Goal: Information Seeking & Learning: Find specific fact

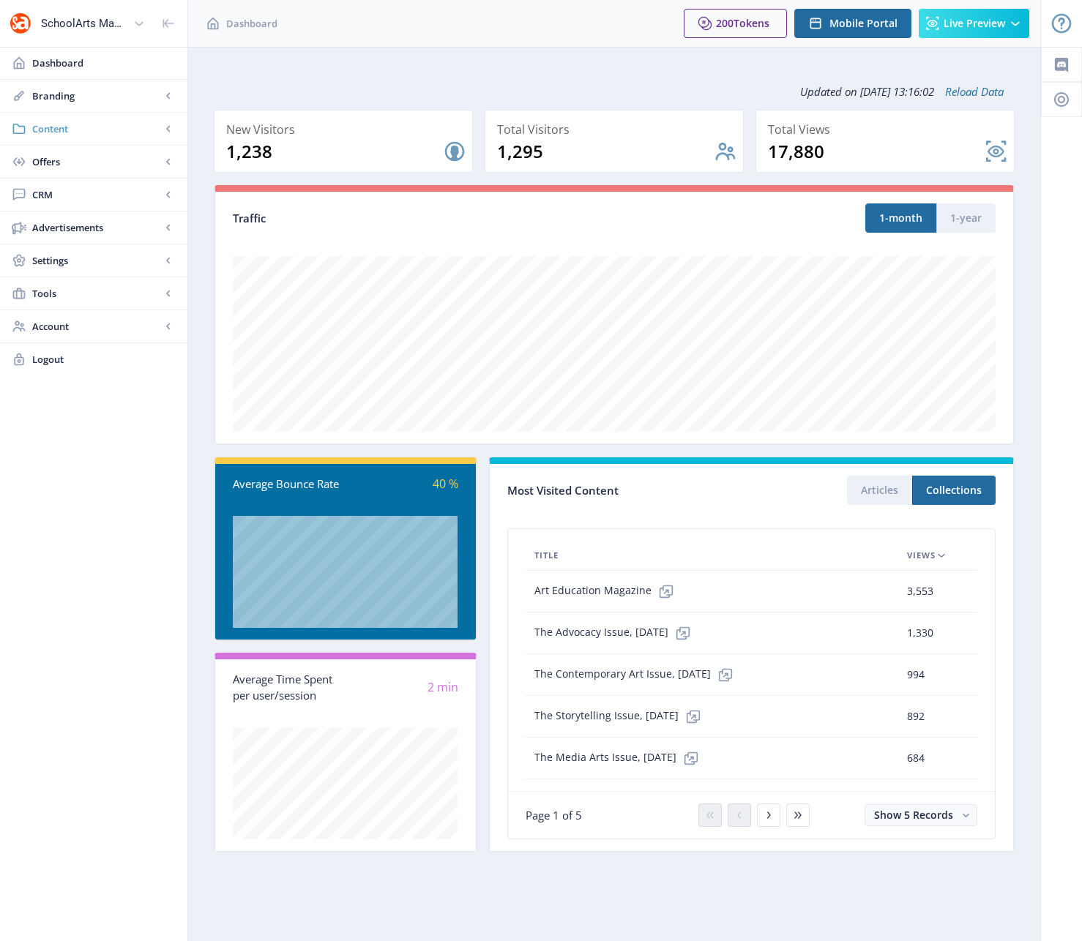
click at [58, 130] on span "Content" at bounding box center [96, 129] width 129 height 15
click at [86, 199] on span "Collections" at bounding box center [110, 194] width 126 height 15
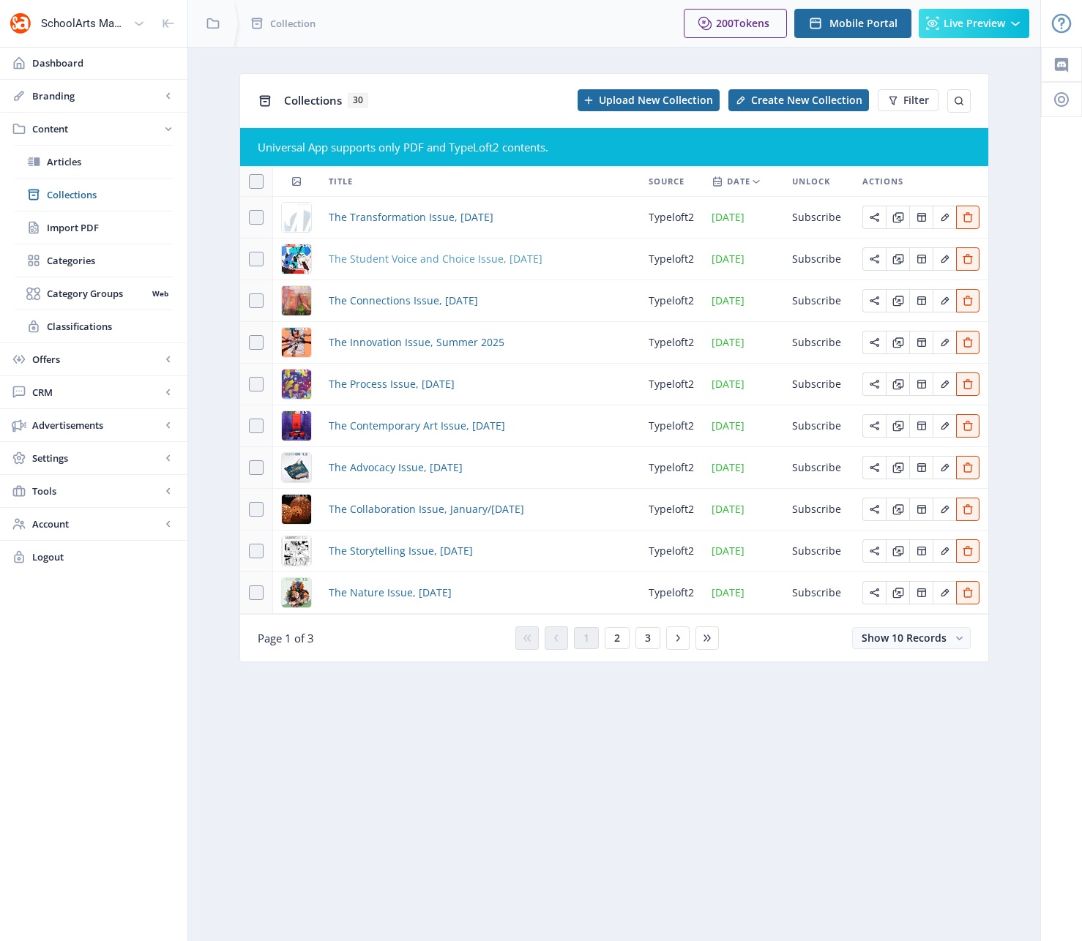
click at [457, 258] on span "The Student Voice and Choice Issue, [DATE]" at bounding box center [436, 259] width 214 height 18
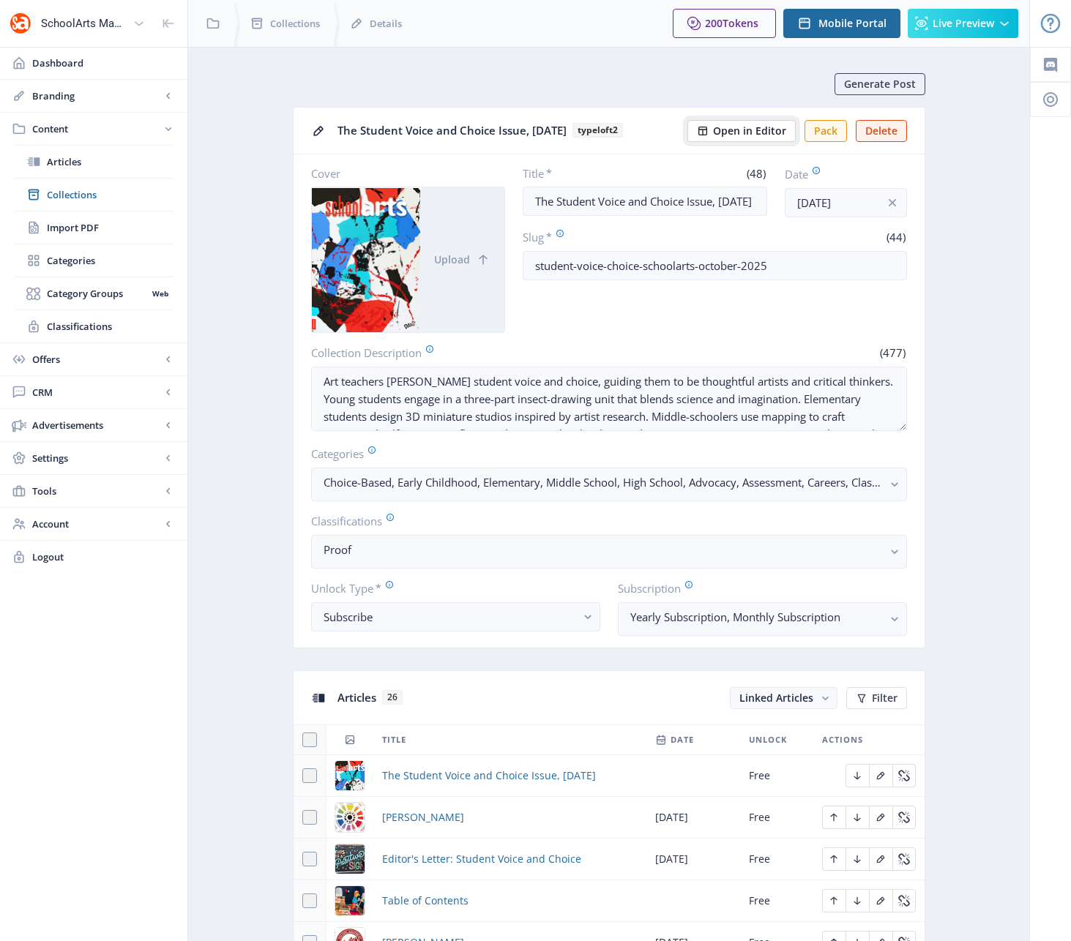
click at [731, 137] on span "Open in Editor" at bounding box center [749, 131] width 73 height 12
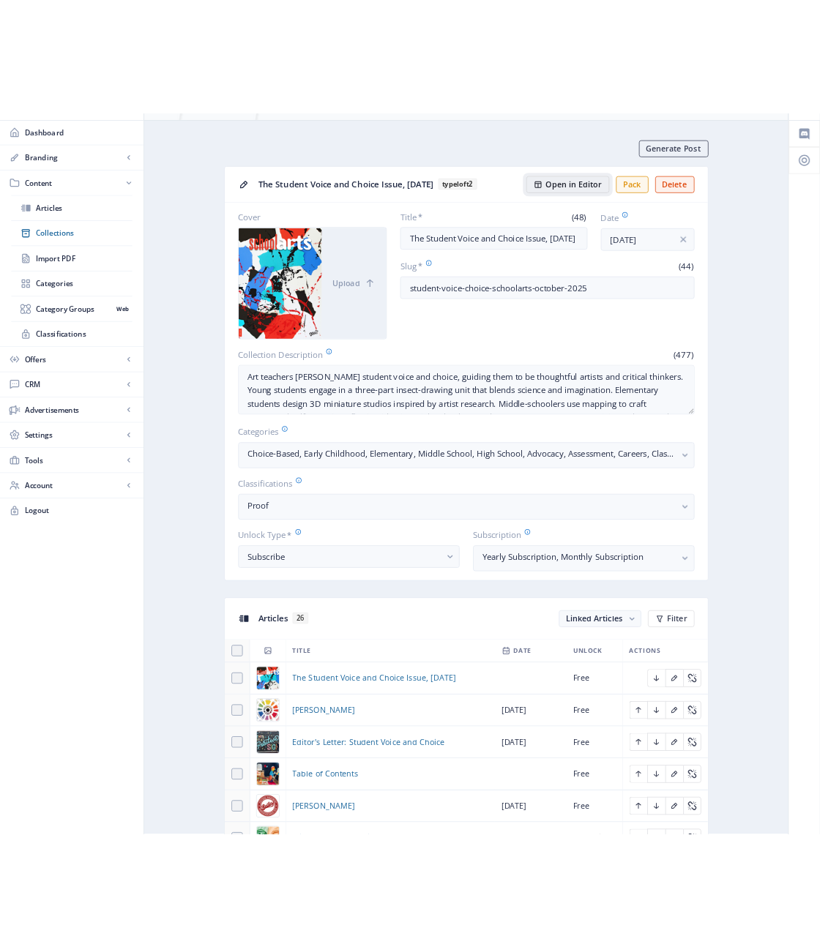
scroll to position [70, 0]
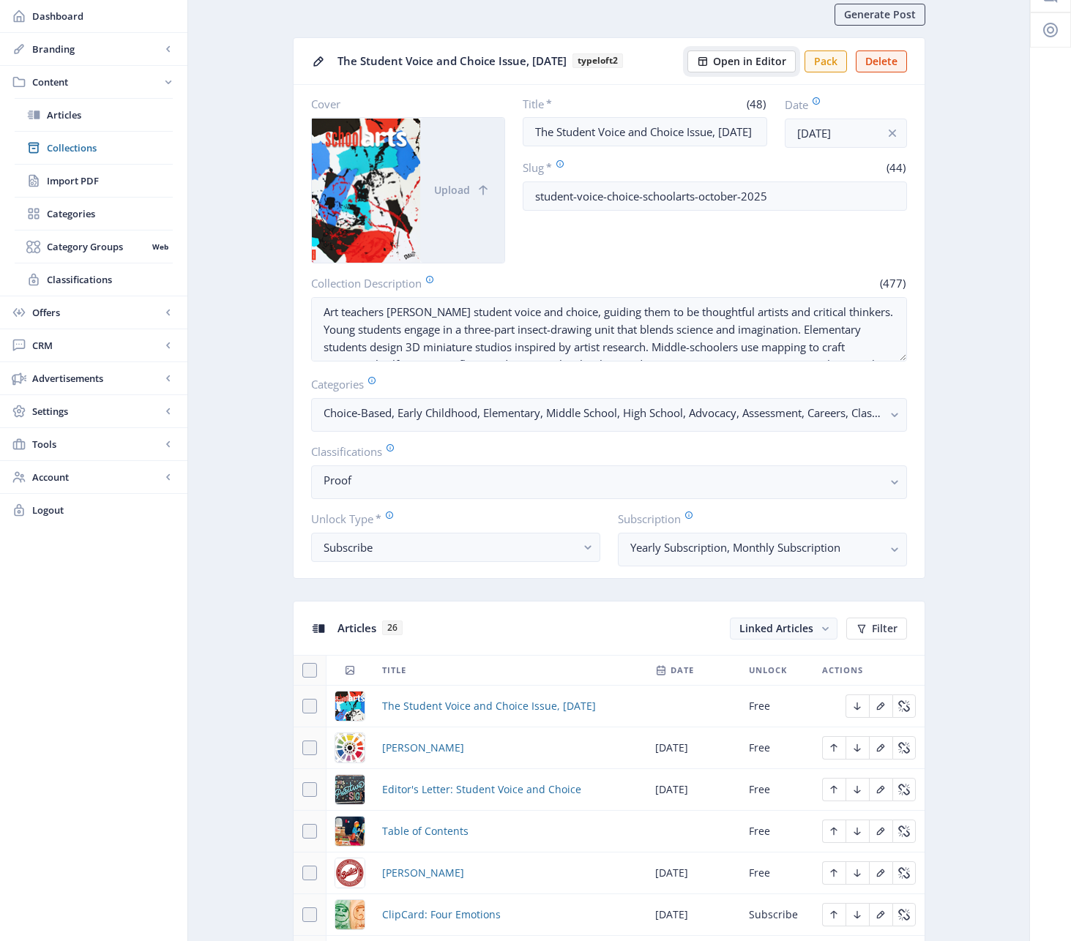
click at [745, 57] on span "Open in Editor" at bounding box center [749, 62] width 73 height 12
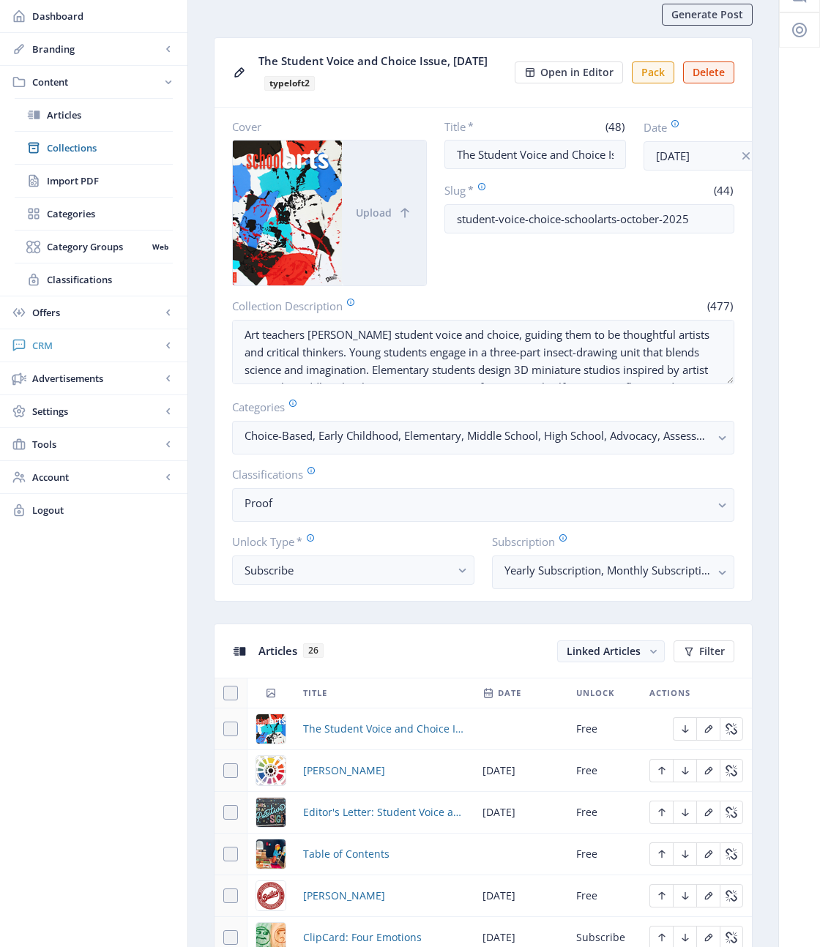
click at [45, 346] on span "CRM" at bounding box center [96, 345] width 129 height 15
click at [64, 179] on span "Readers" at bounding box center [110, 180] width 126 height 15
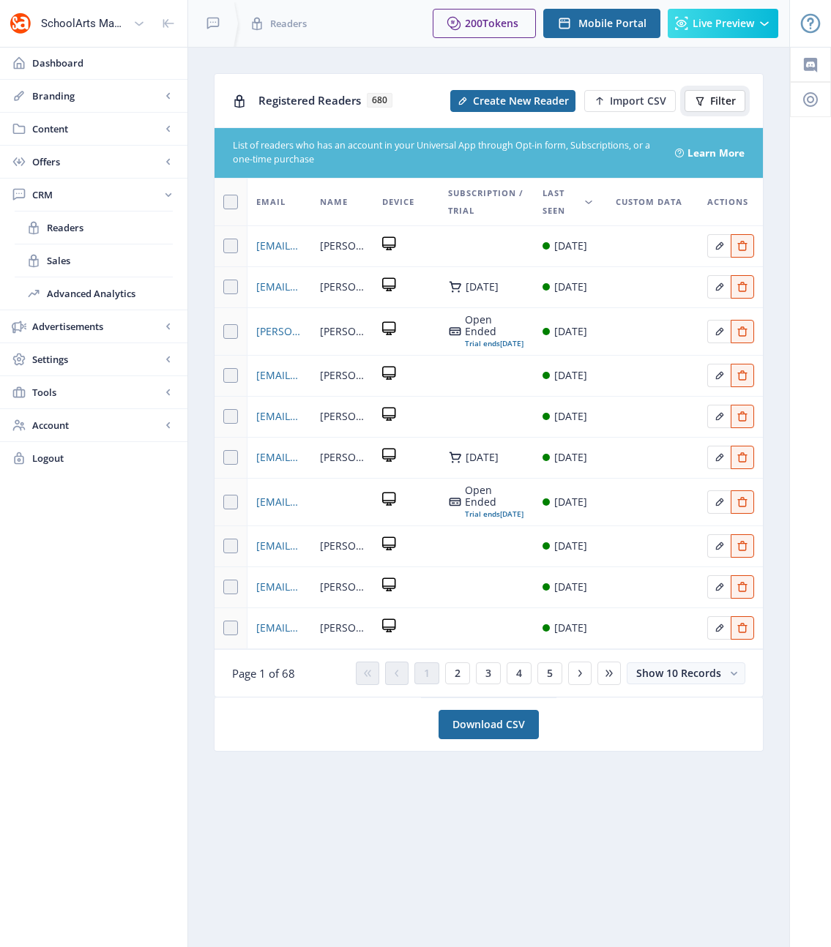
click at [727, 102] on span "Filter" at bounding box center [723, 101] width 26 height 12
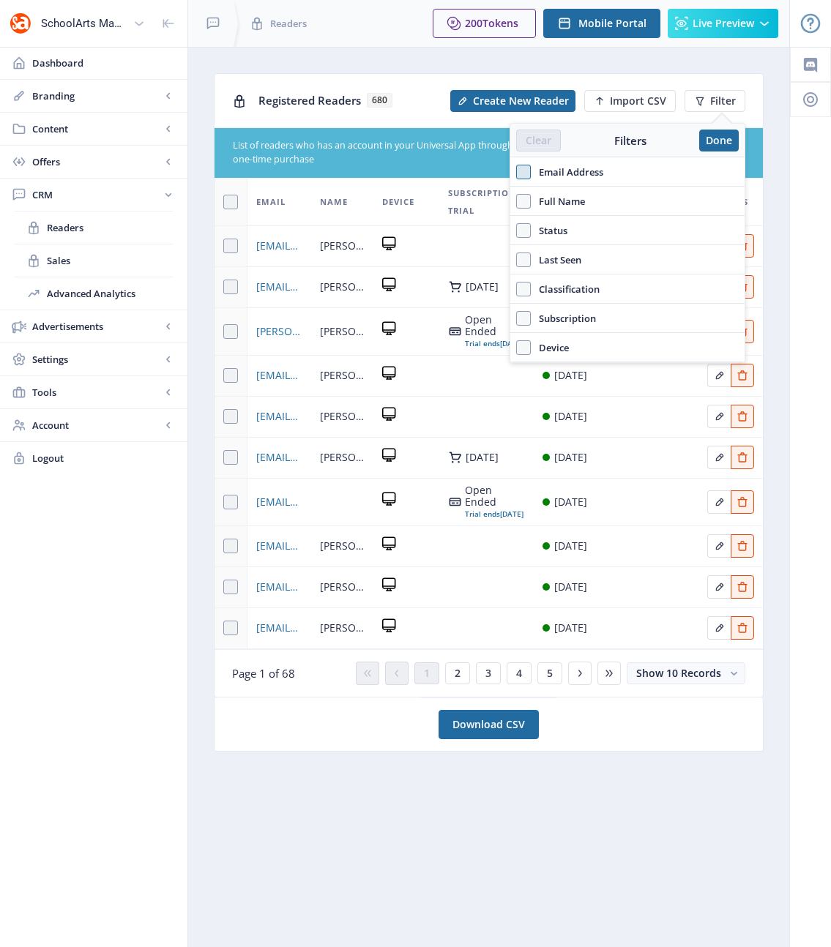
click at [521, 173] on span at bounding box center [523, 172] width 15 height 15
click at [517, 172] on input "Email Address" at bounding box center [516, 171] width 1 height 1
checkbox input "true"
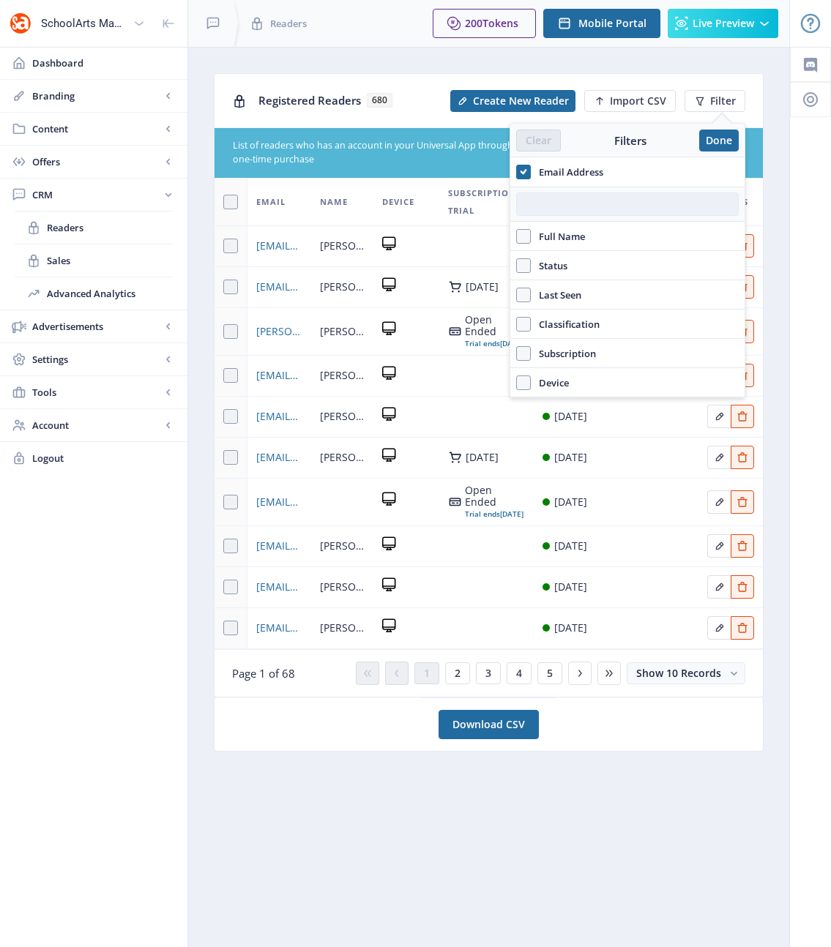
click at [559, 204] on input "text" at bounding box center [627, 204] width 223 height 23
paste input "[EMAIL_ADDRESS][DOMAIN_NAME]"
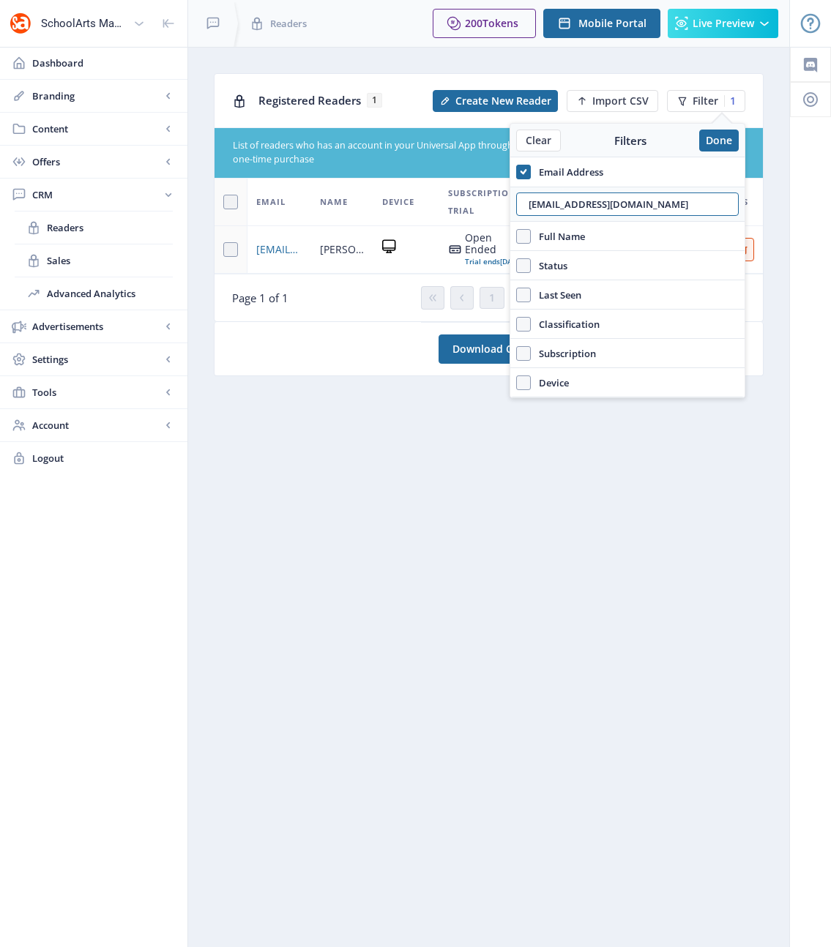
type input "[EMAIL_ADDRESS][DOMAIN_NAME]"
click at [341, 357] on nb-card "Download CSV" at bounding box center [489, 349] width 550 height 54
click at [717, 142] on button "Done" at bounding box center [719, 141] width 40 height 22
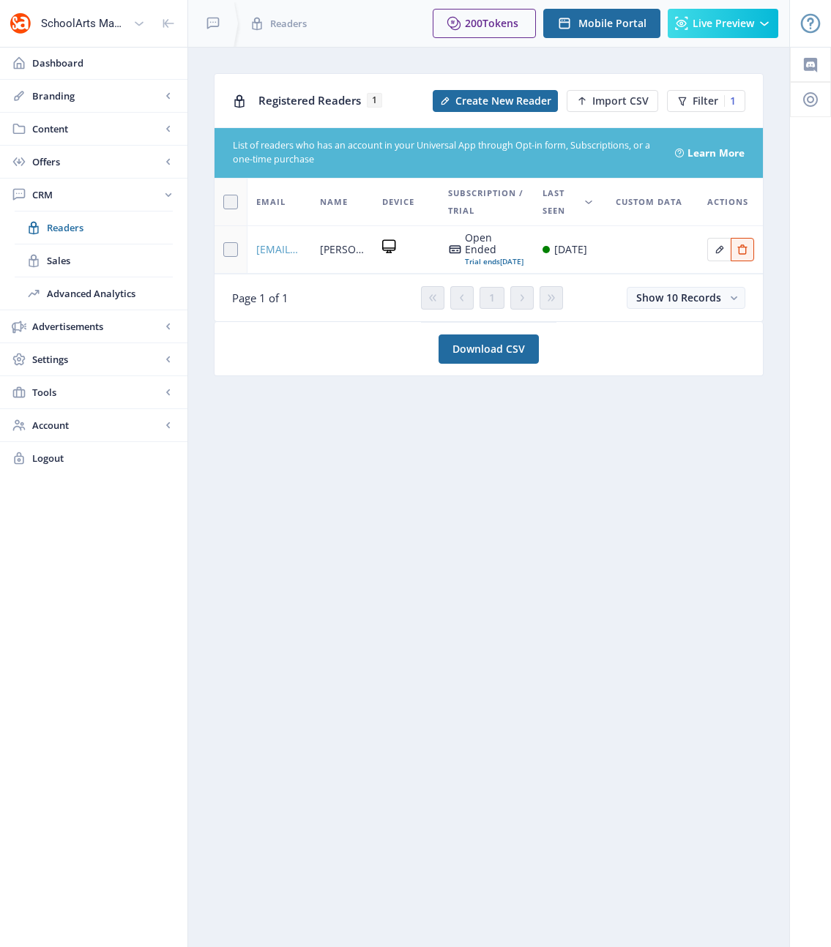
click at [276, 247] on span "[EMAIL_ADDRESS][DOMAIN_NAME]" at bounding box center [279, 250] width 46 height 18
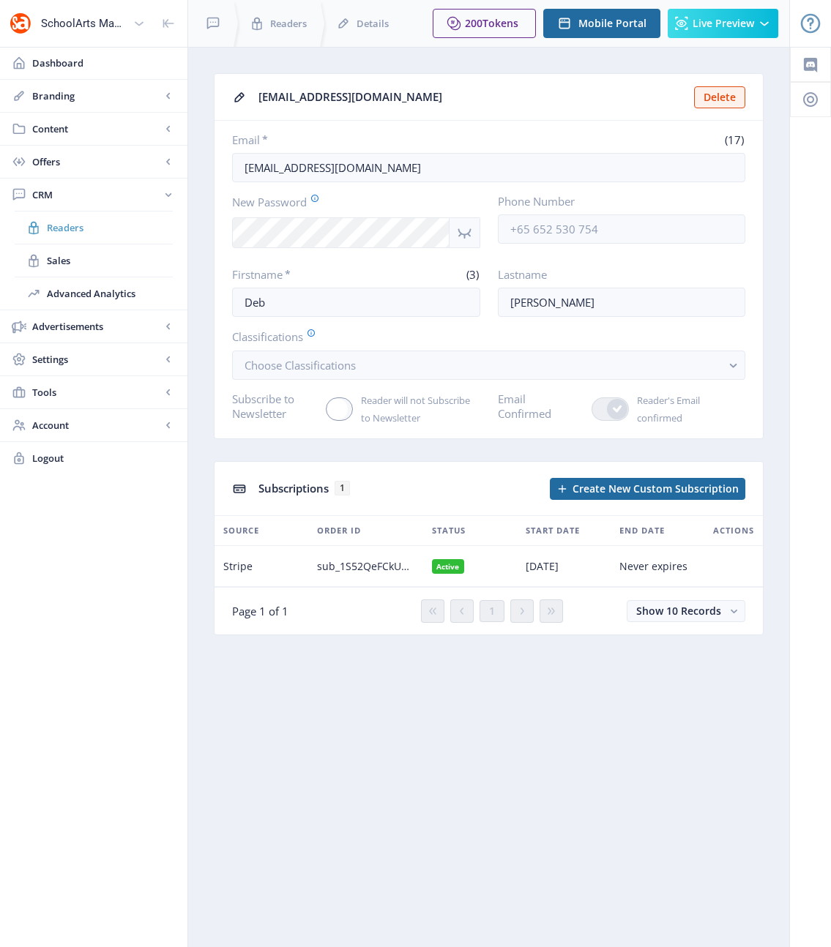
click at [67, 228] on span "Readers" at bounding box center [110, 227] width 126 height 15
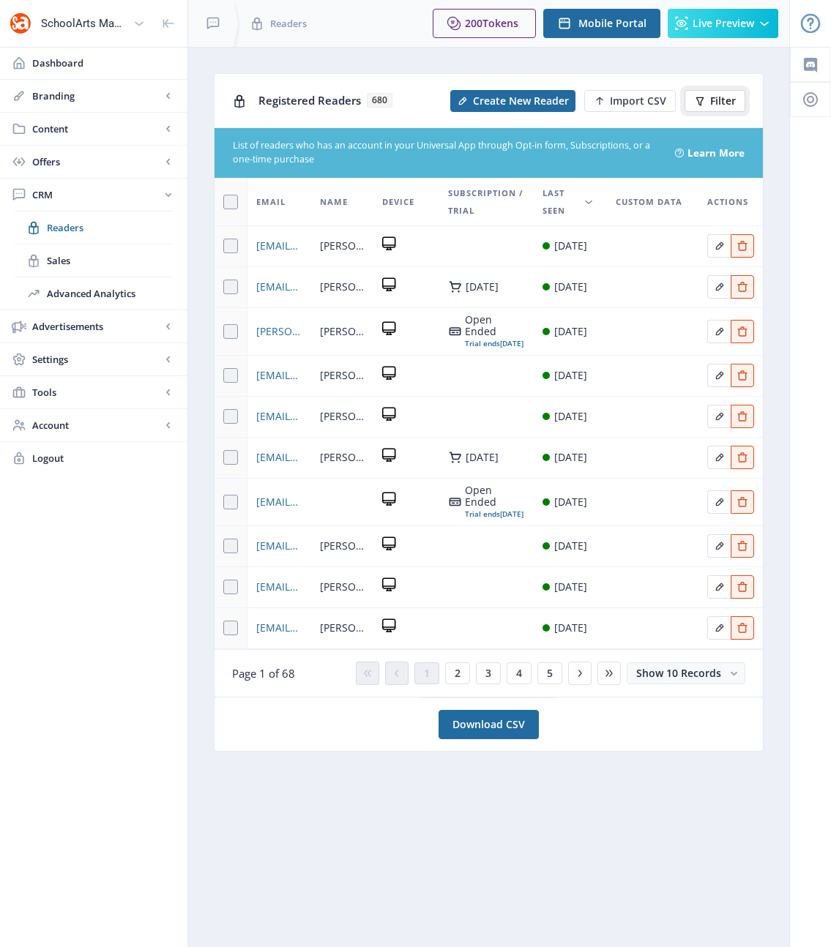
click at [717, 102] on span "Filter" at bounding box center [723, 101] width 26 height 12
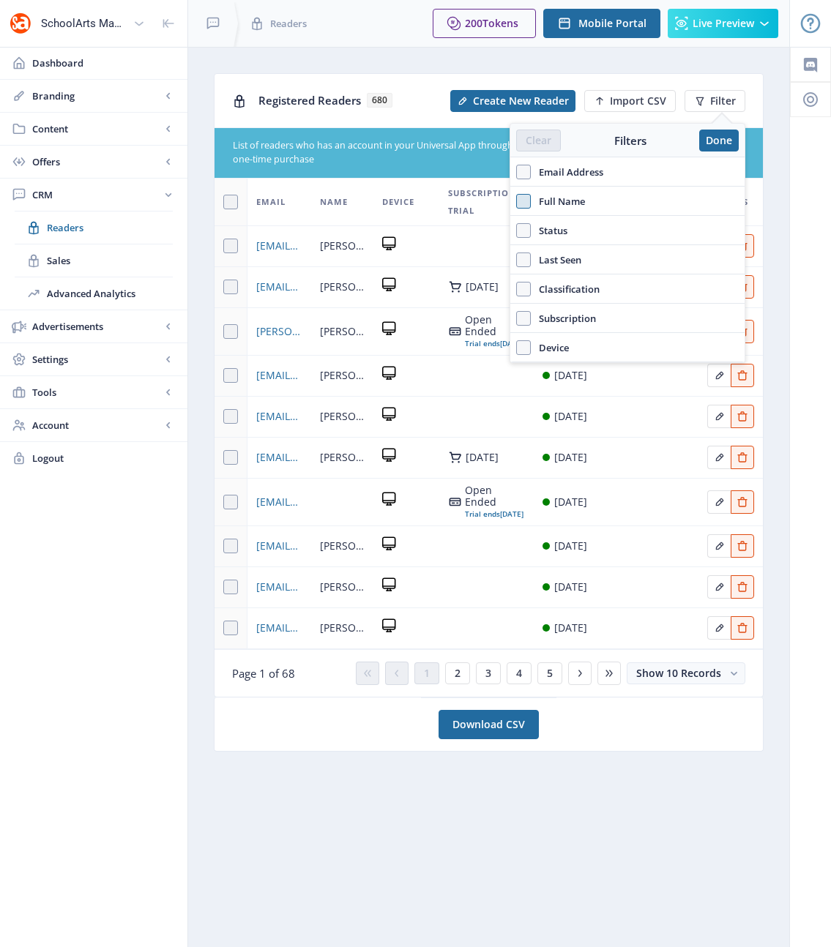
click at [522, 203] on span at bounding box center [523, 201] width 15 height 15
click at [517, 201] on input "Full Name" at bounding box center [516, 201] width 1 height 1
checkbox input "true"
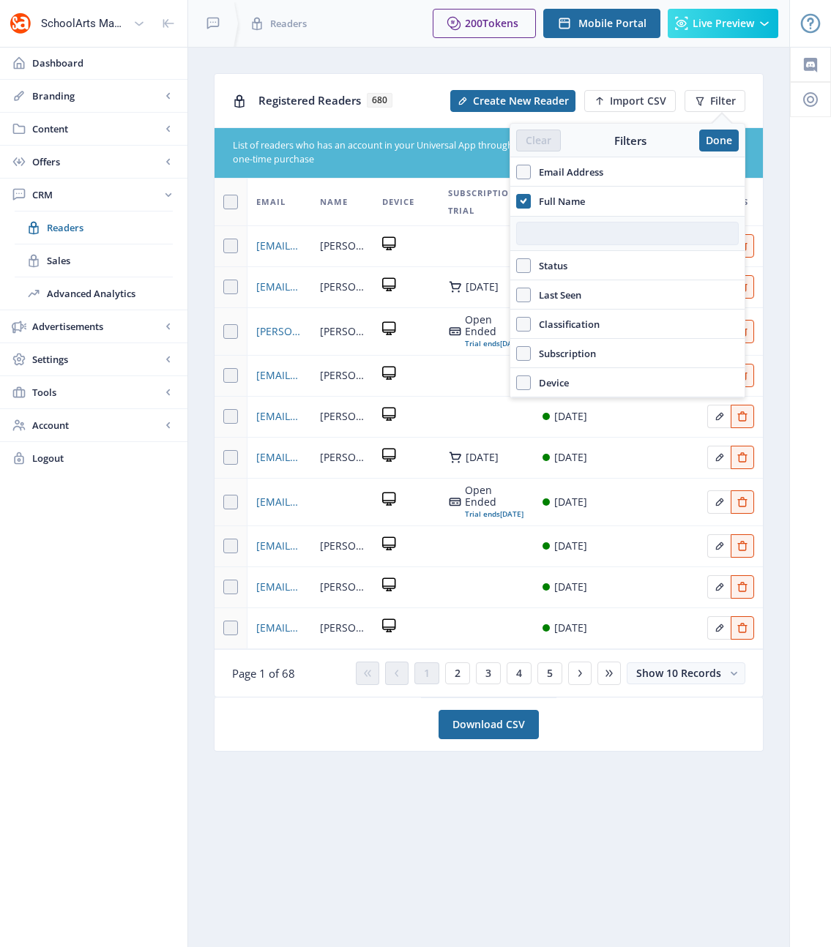
click at [530, 228] on input "text" at bounding box center [627, 233] width 223 height 23
paste input "[PERSON_NAME]"
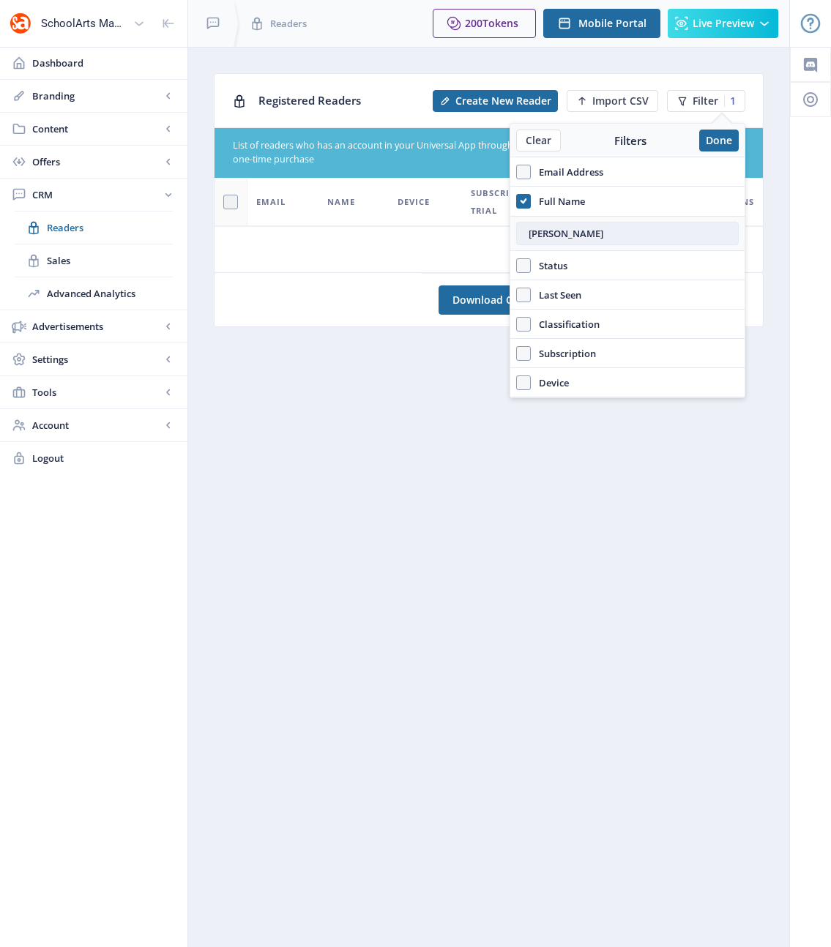
drag, startPoint x: 627, startPoint y: 232, endPoint x: 554, endPoint y: 227, distance: 73.4
click at [554, 227] on input "[PERSON_NAME]" at bounding box center [627, 233] width 223 height 23
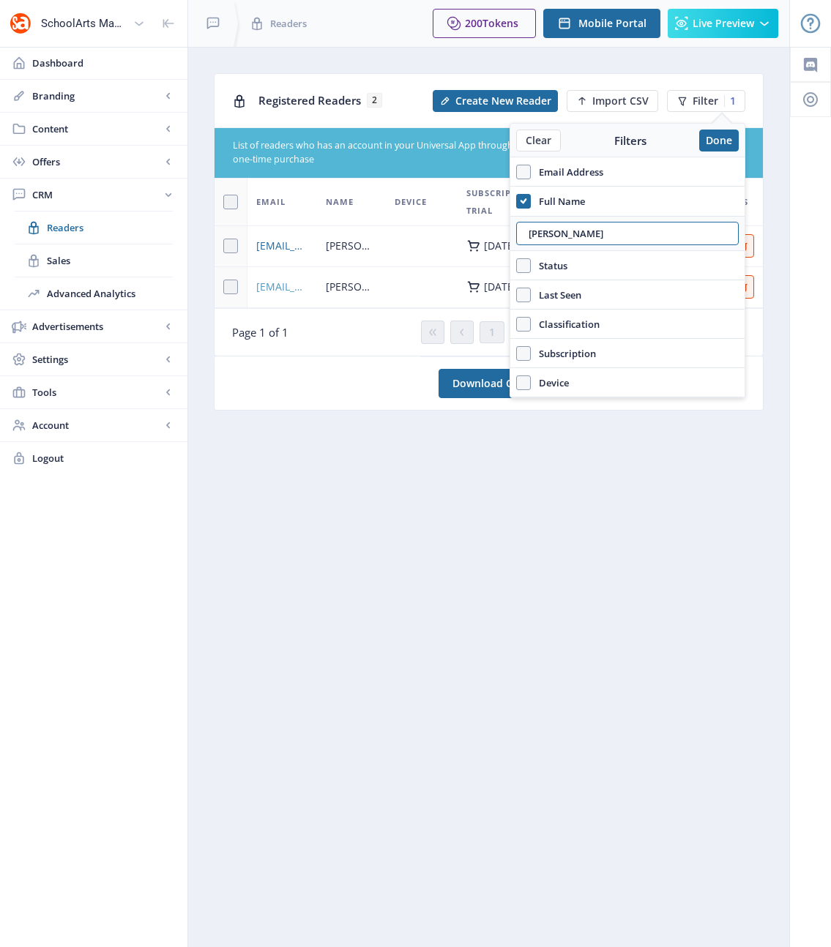
type input "[PERSON_NAME]"
click at [280, 288] on span "[EMAIL_ADDRESS][DOMAIN_NAME]" at bounding box center [282, 287] width 52 height 18
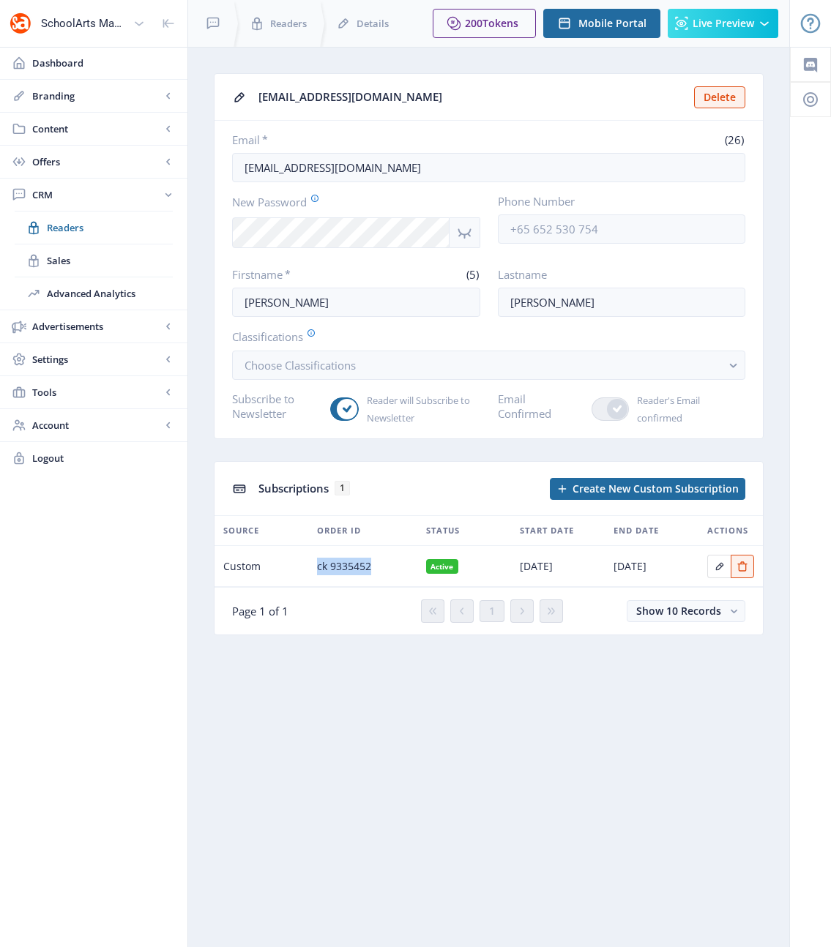
drag, startPoint x: 373, startPoint y: 565, endPoint x: 310, endPoint y: 565, distance: 62.2
click at [310, 565] on td "ck 9335452" at bounding box center [362, 566] width 109 height 41
copy span "ck 9335452"
click at [42, 195] on span "CRM" at bounding box center [96, 194] width 129 height 15
click at [46, 190] on span "CRM" at bounding box center [96, 194] width 129 height 15
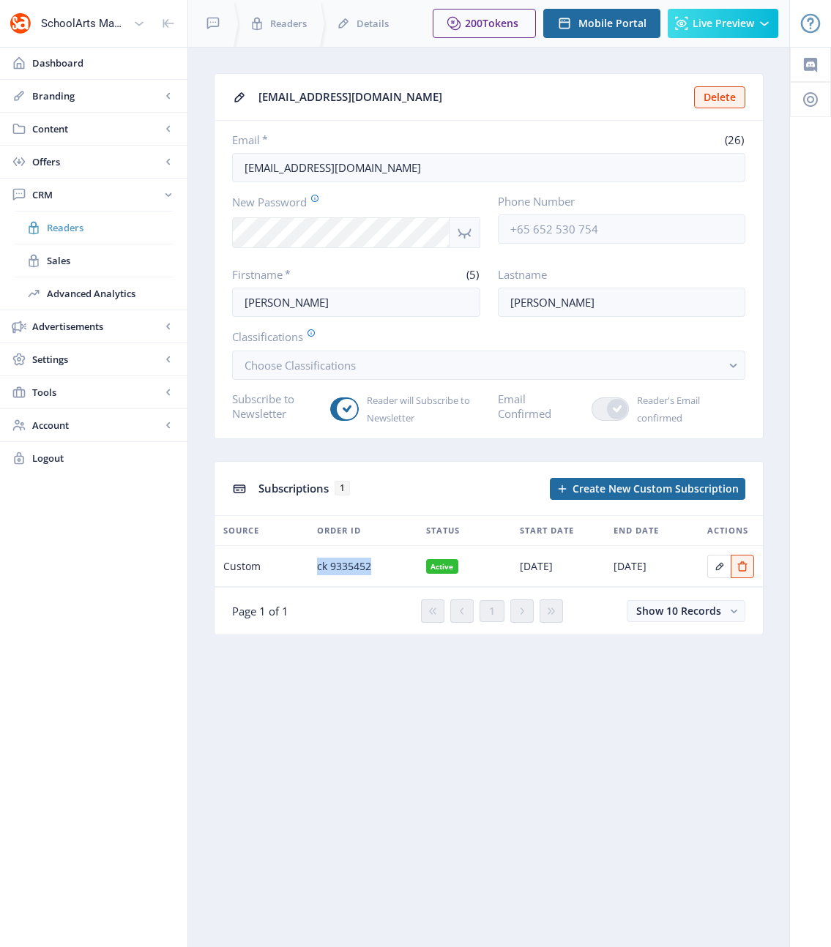
click at [66, 227] on span "Readers" at bounding box center [110, 227] width 126 height 15
